Goal: Information Seeking & Learning: Learn about a topic

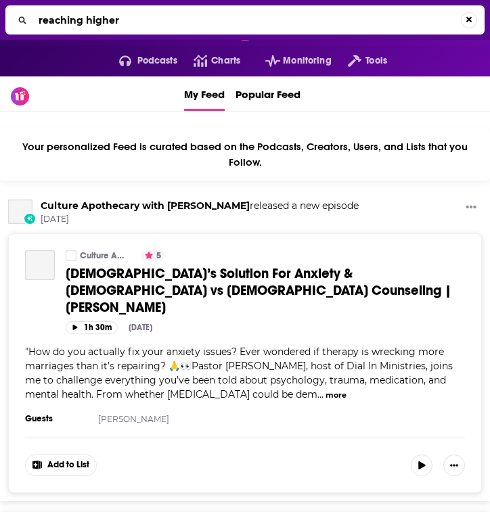
type input "reaching higher"
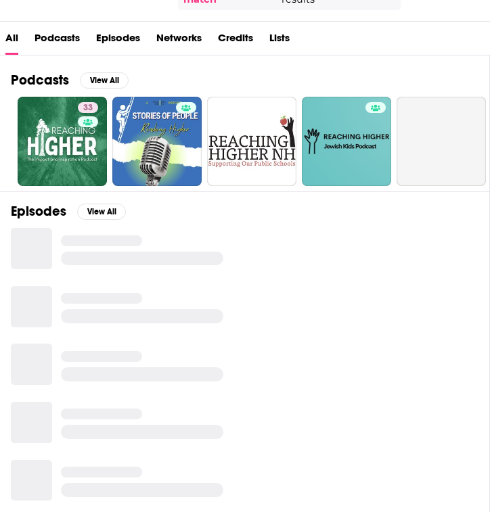
scroll to position [123, 0]
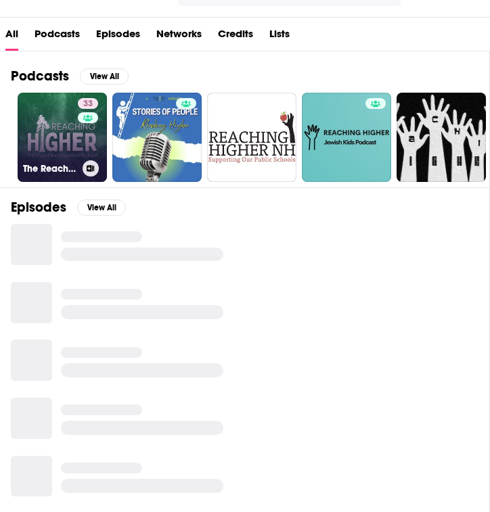
click at [43, 121] on link "33 The Reaching Higher Podcast" at bounding box center [62, 137] width 89 height 89
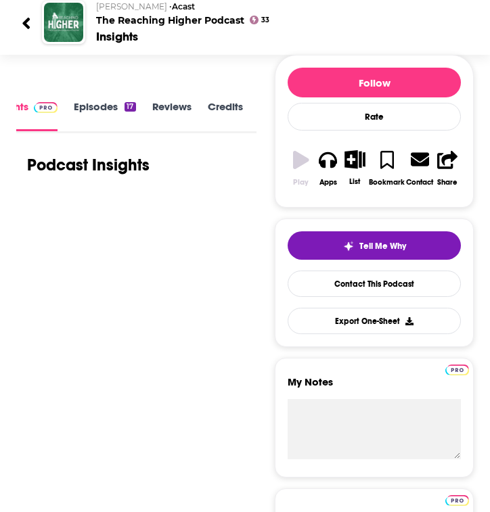
scroll to position [153, 0]
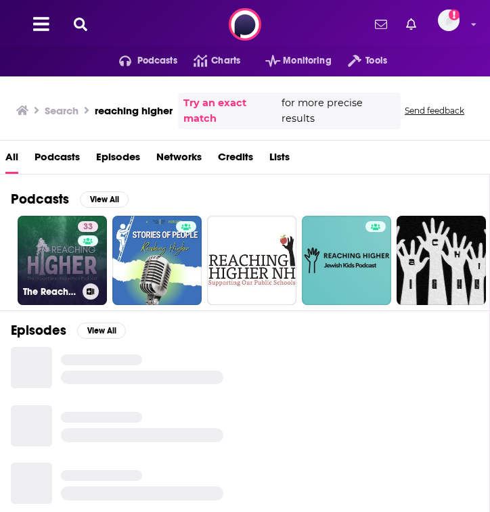
click at [66, 256] on link "33 The Reaching Higher Podcast" at bounding box center [62, 260] width 89 height 89
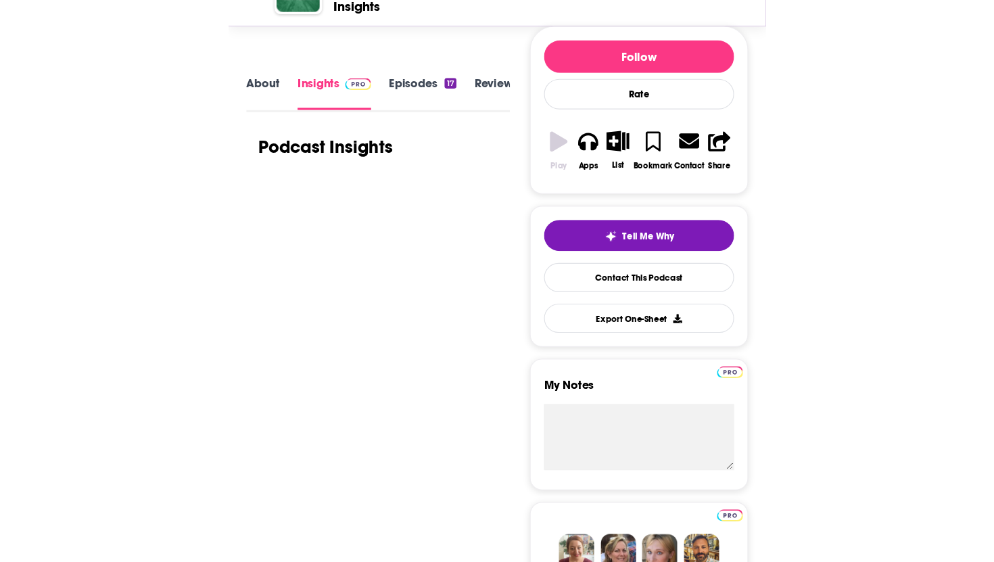
scroll to position [165, 0]
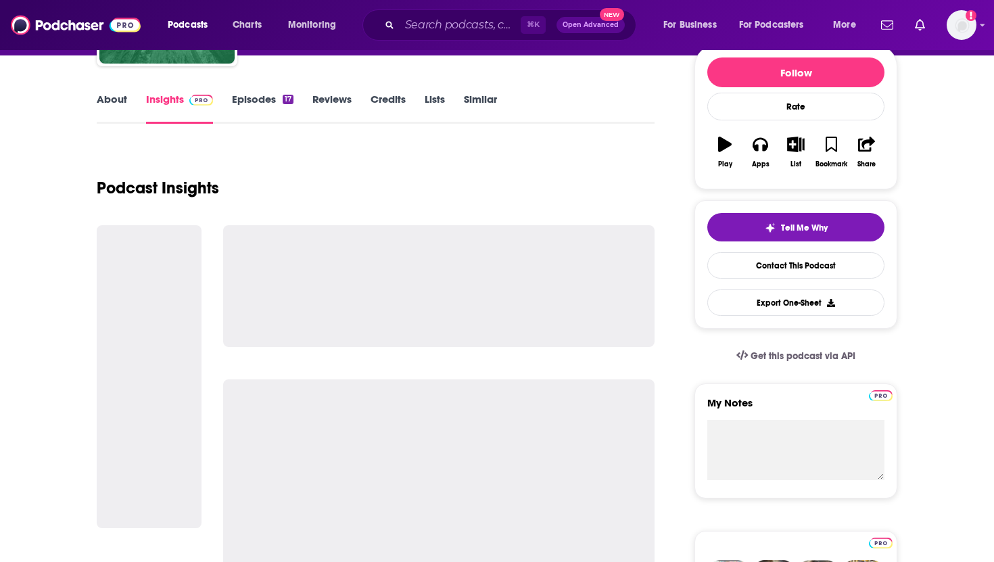
click at [312, 160] on div "Podcast Insights" at bounding box center [376, 179] width 558 height 69
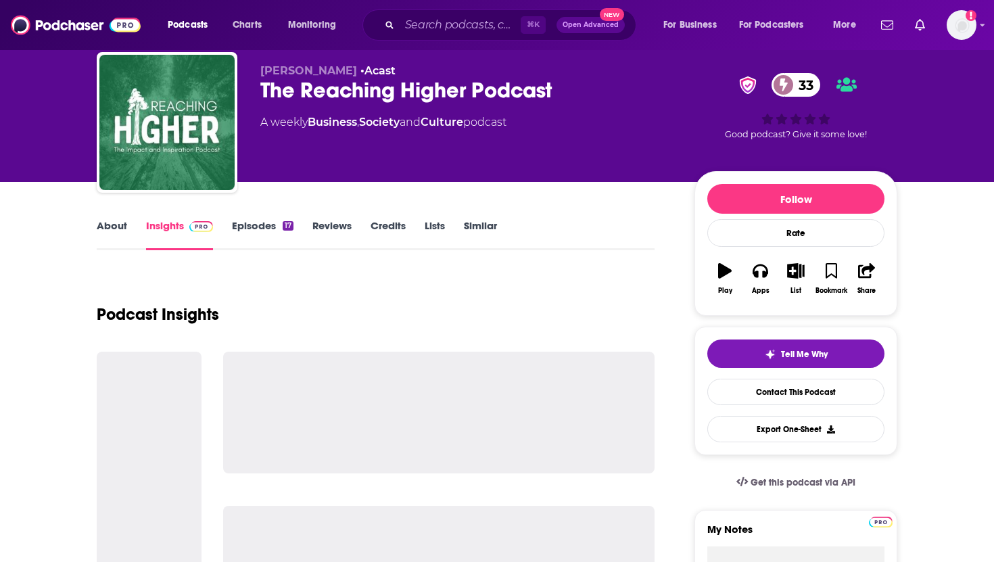
scroll to position [0, 0]
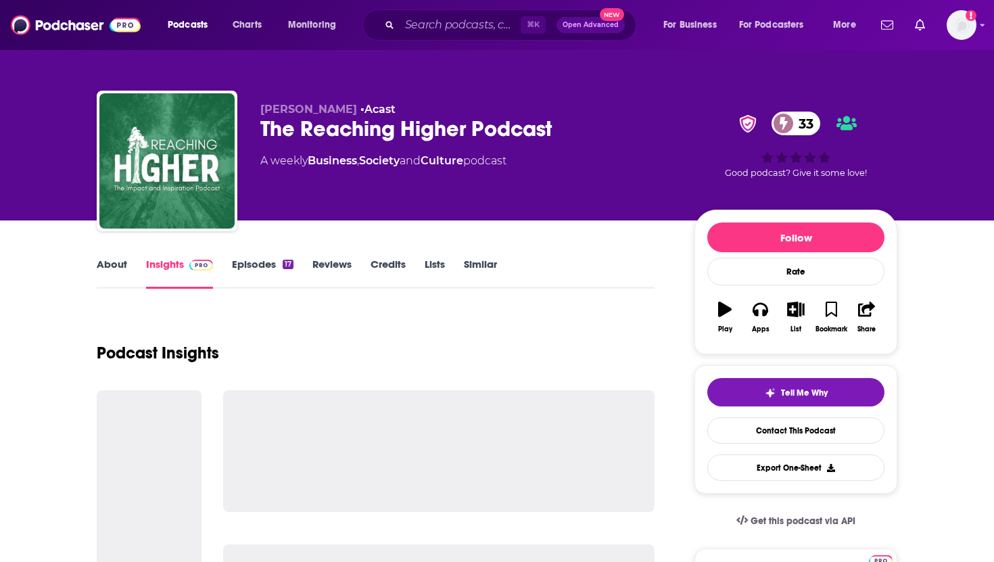
click at [106, 263] on link "About" at bounding box center [112, 273] width 30 height 31
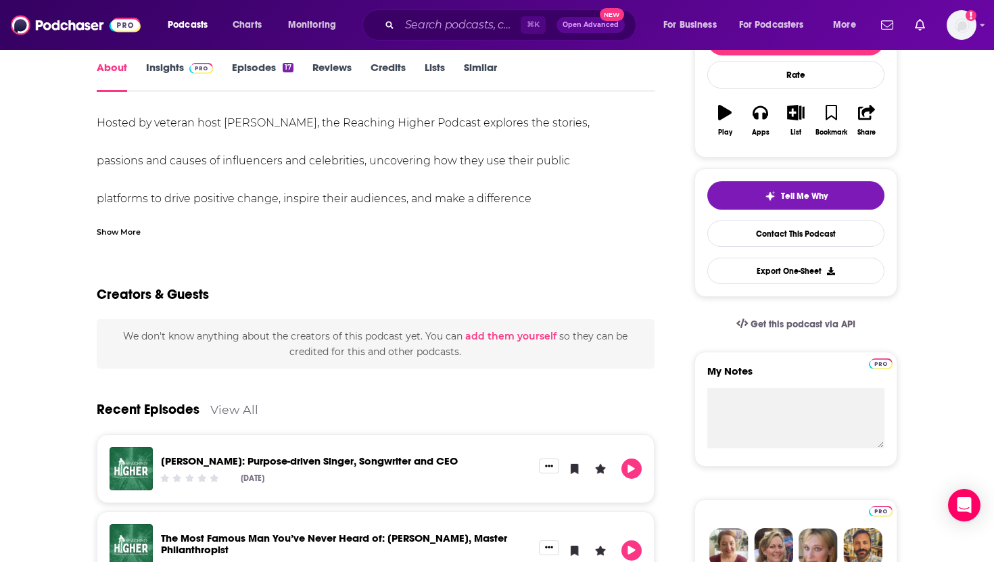
scroll to position [186, 0]
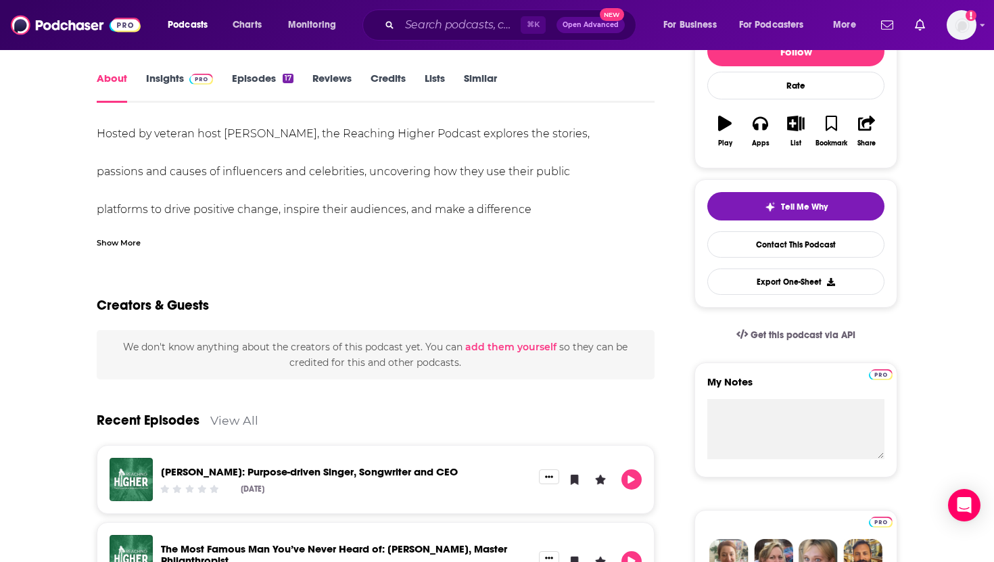
click at [171, 87] on link "Insights" at bounding box center [179, 87] width 67 height 31
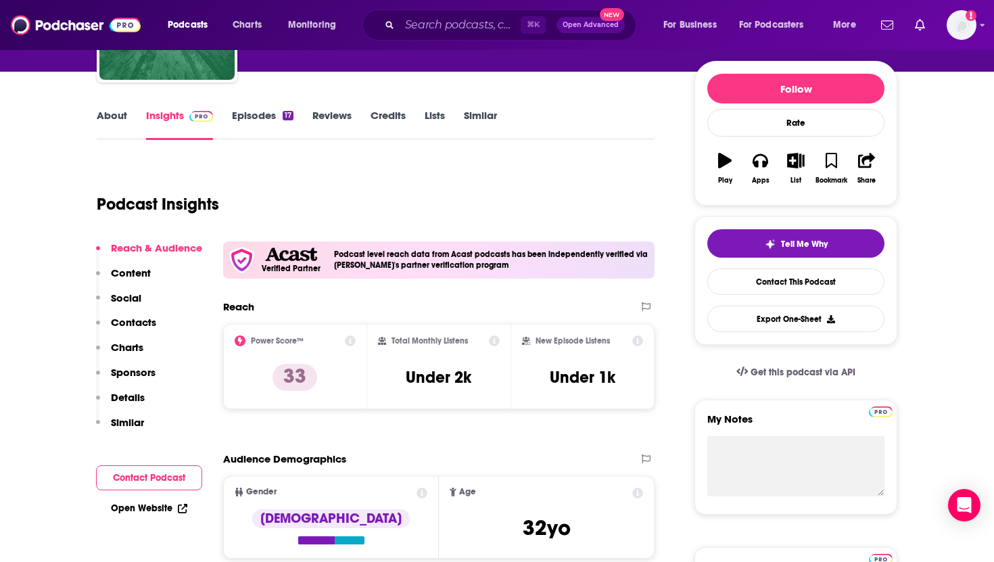
scroll to position [147, 0]
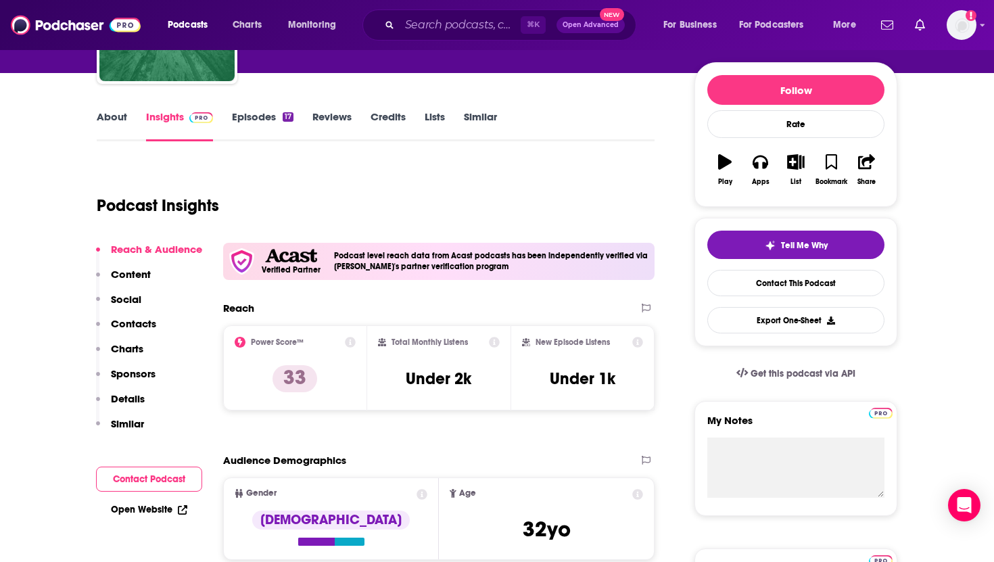
click at [262, 118] on link "Episodes 17" at bounding box center [263, 125] width 62 height 31
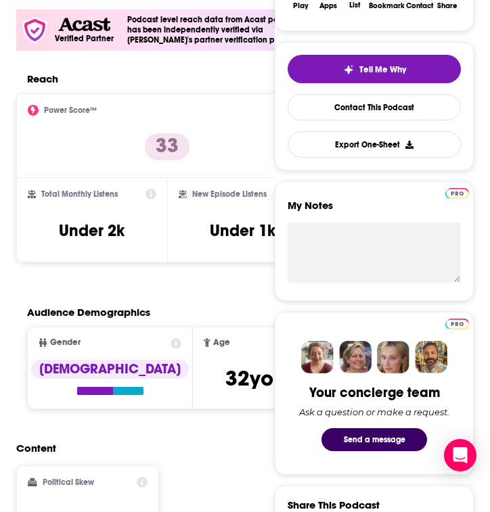
scroll to position [310, 0]
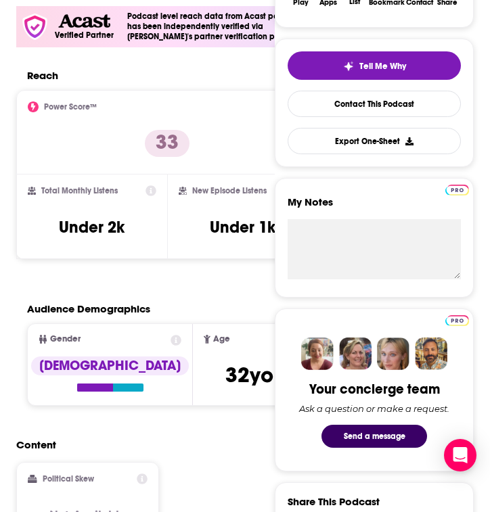
click at [196, 92] on div "Power Score™ 33" at bounding box center [167, 132] width 302 height 85
click at [206, 86] on div "Reach" at bounding box center [167, 79] width 302 height 21
click at [220, 85] on div "Reach" at bounding box center [167, 79] width 302 height 21
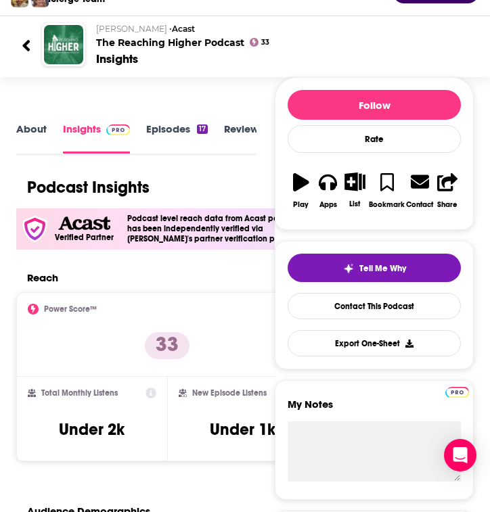
scroll to position [107, 0]
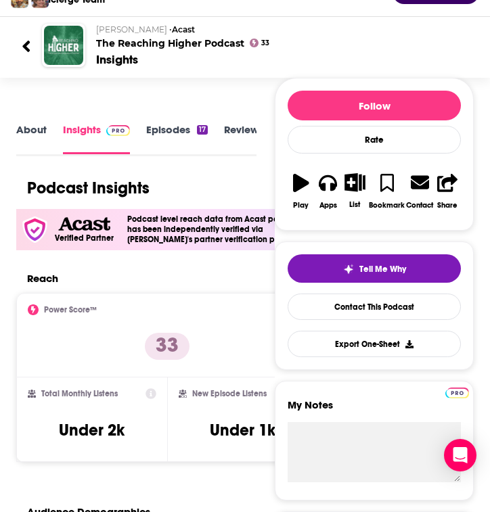
click at [178, 131] on link "Episodes 17" at bounding box center [177, 138] width 62 height 31
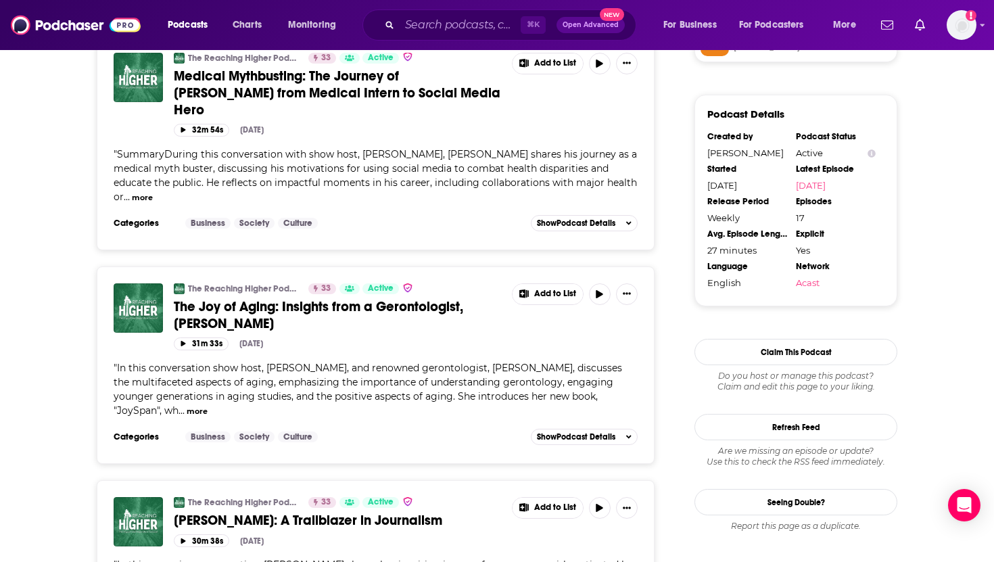
scroll to position [1188, 0]
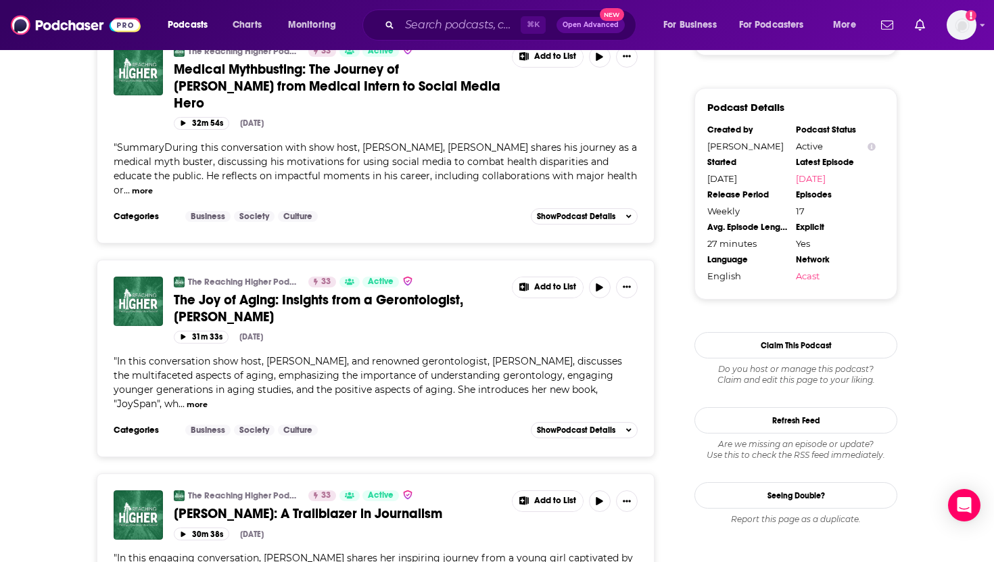
click at [147, 185] on button "more" at bounding box center [142, 190] width 21 height 11
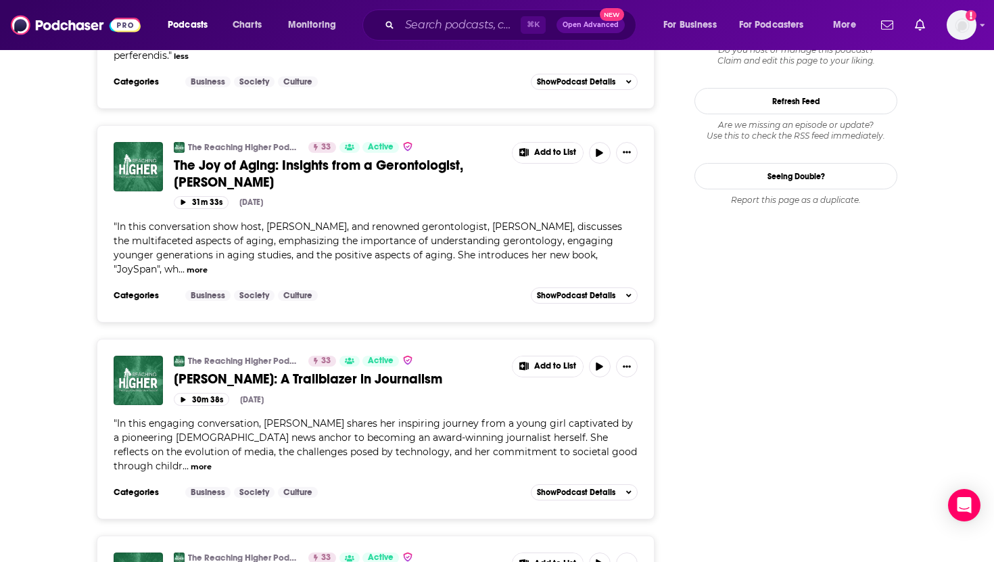
scroll to position [1510, 0]
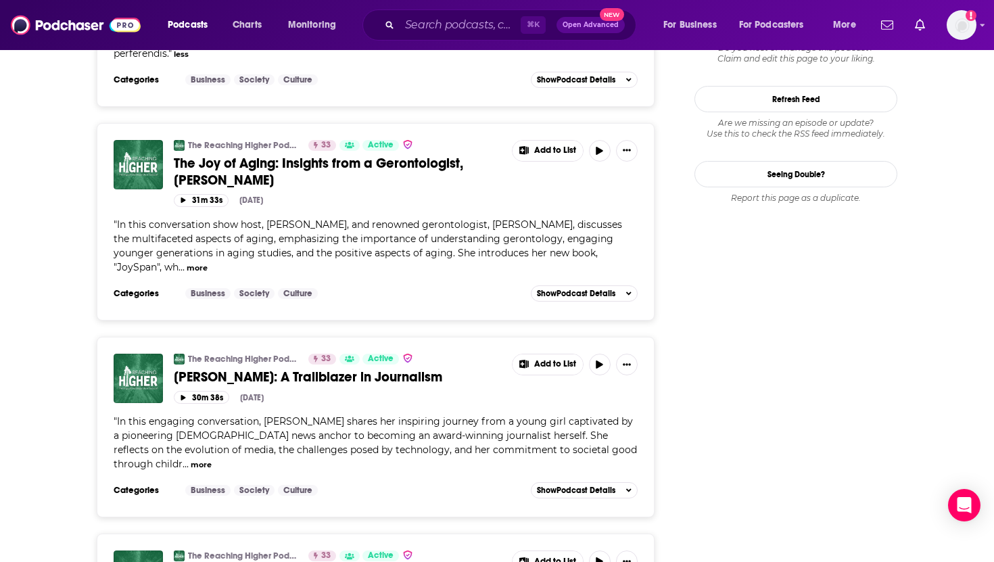
click at [187, 262] on button "more" at bounding box center [197, 267] width 21 height 11
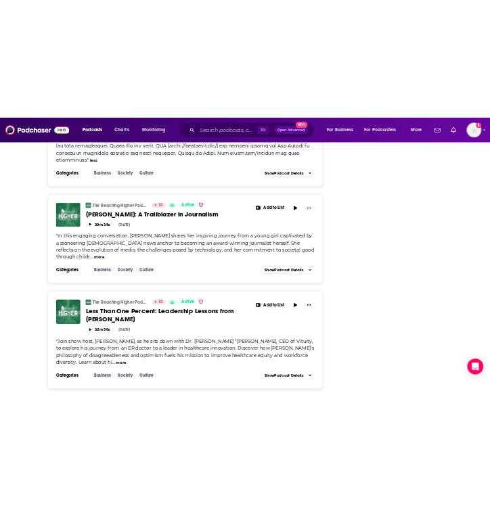
scroll to position [1851, 0]
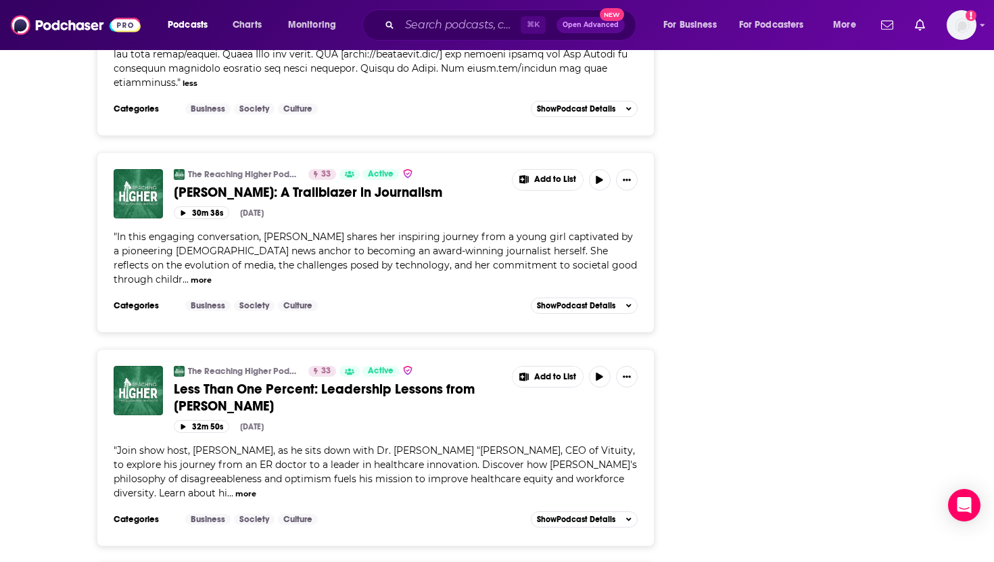
click at [235, 488] on button "more" at bounding box center [245, 493] width 21 height 11
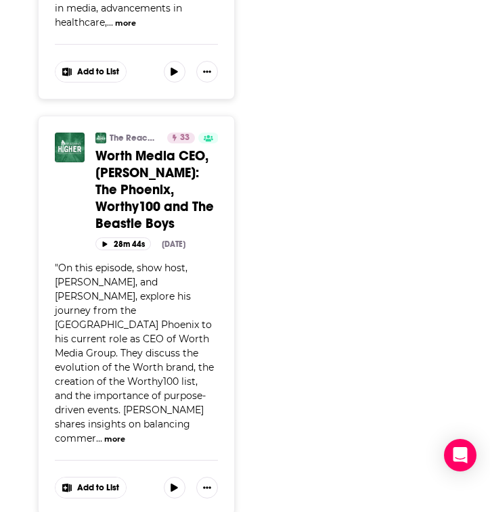
scroll to position [6089, 0]
